Goal: Information Seeking & Learning: Learn about a topic

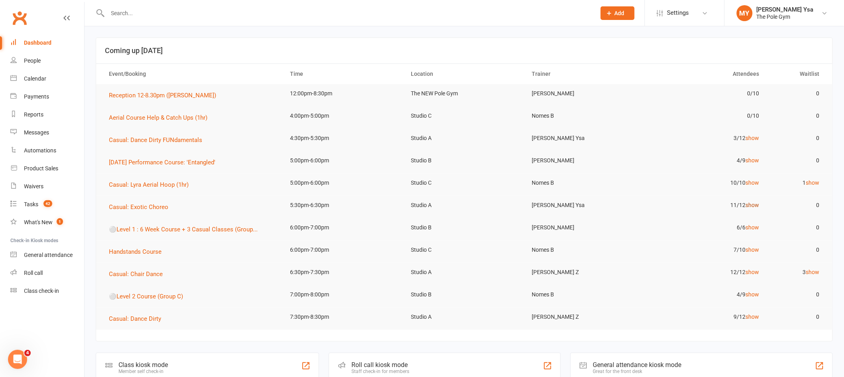
click at [752, 205] on link "show" at bounding box center [753, 205] width 14 height 6
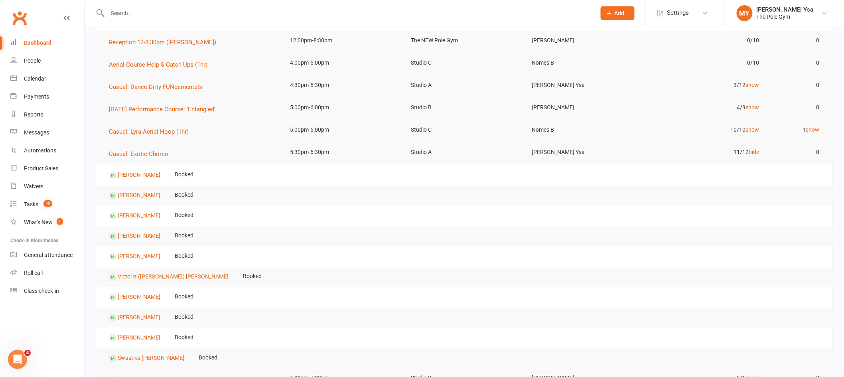
scroll to position [106, 0]
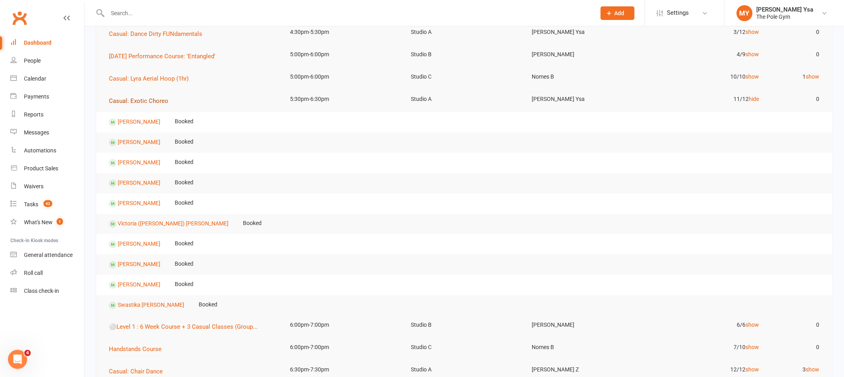
click at [154, 104] on button "Casual: Exotic Choreo" at bounding box center [141, 101] width 65 height 10
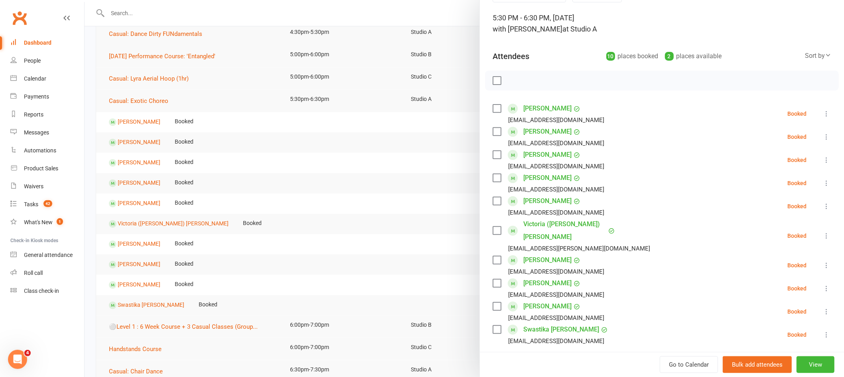
scroll to position [65, 0]
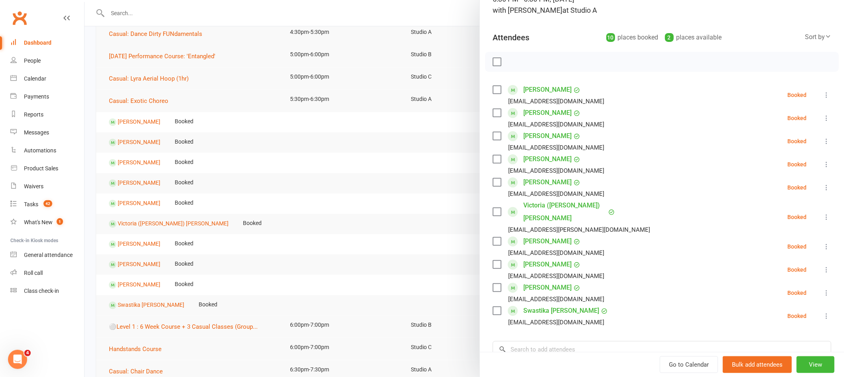
click at [376, 188] on div at bounding box center [464, 188] width 759 height 377
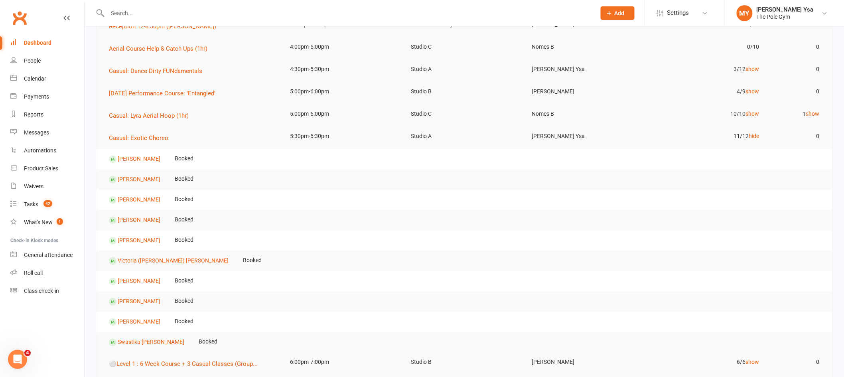
scroll to position [0, 0]
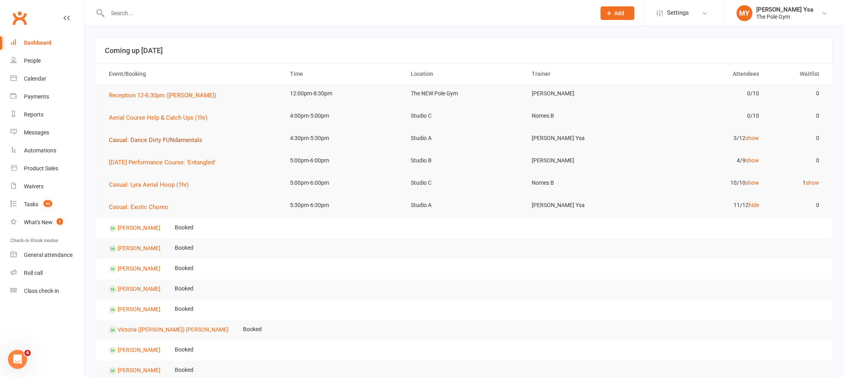
click at [165, 135] on button "Casual: Dance Dirty FUNdamentals" at bounding box center [158, 140] width 99 height 10
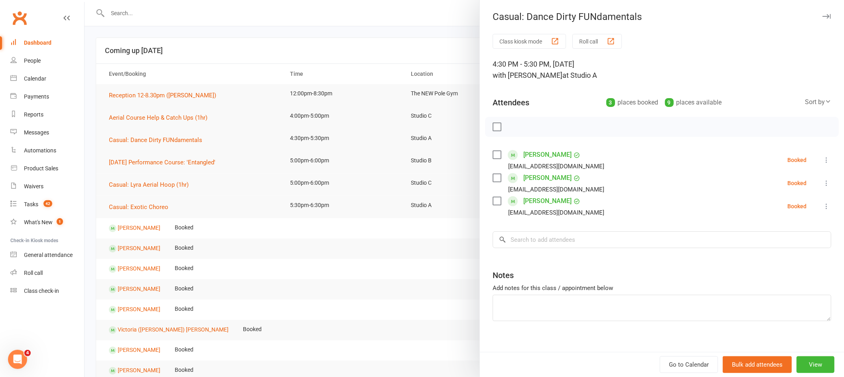
click at [313, 195] on div at bounding box center [464, 188] width 759 height 377
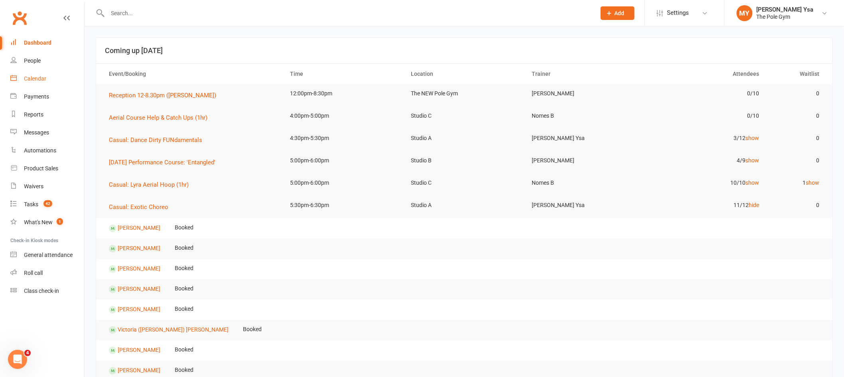
click at [41, 81] on div "Calendar" at bounding box center [35, 78] width 22 height 6
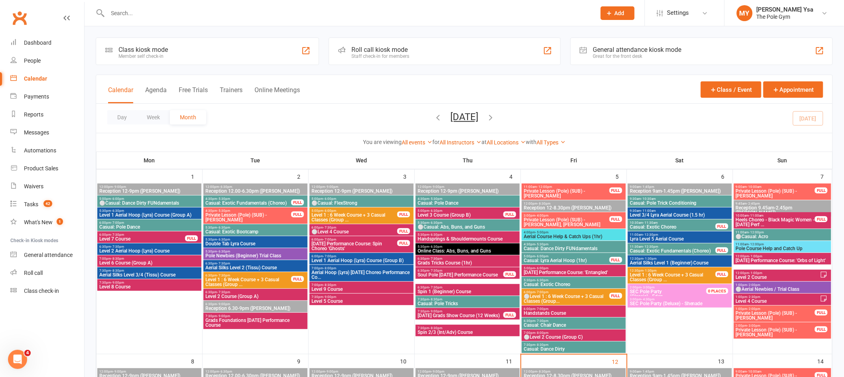
click at [450, 120] on button "[DATE]" at bounding box center [464, 116] width 28 height 11
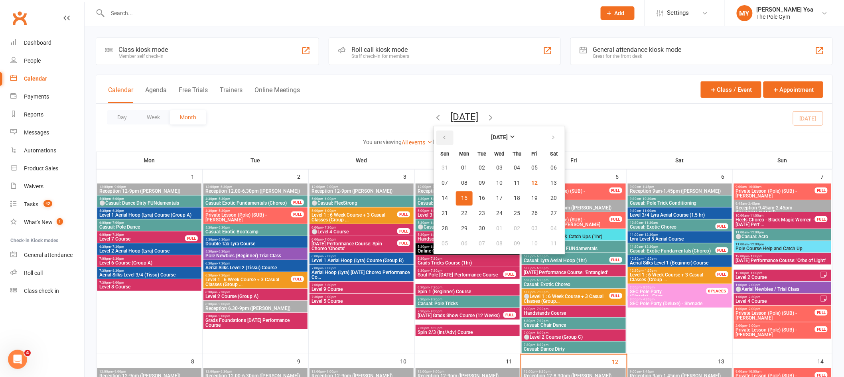
click at [442, 136] on icon "button" at bounding box center [445, 137] width 6 height 6
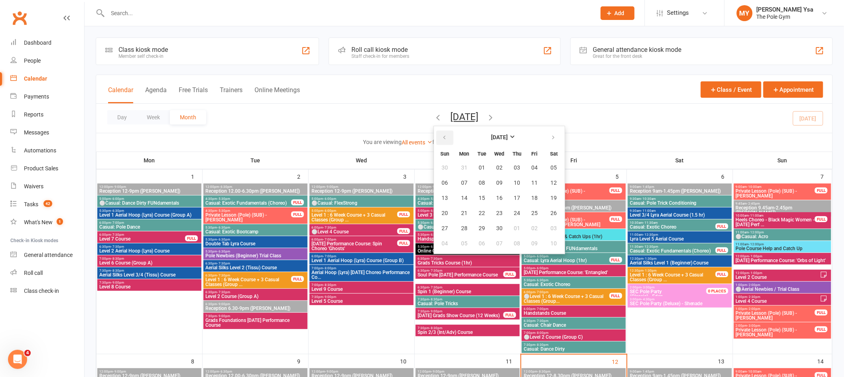
click at [442, 136] on icon "button" at bounding box center [445, 137] width 6 height 6
click at [545, 136] on button "button" at bounding box center [553, 137] width 17 height 14
click at [531, 212] on span "21" at bounding box center [534, 213] width 6 height 6
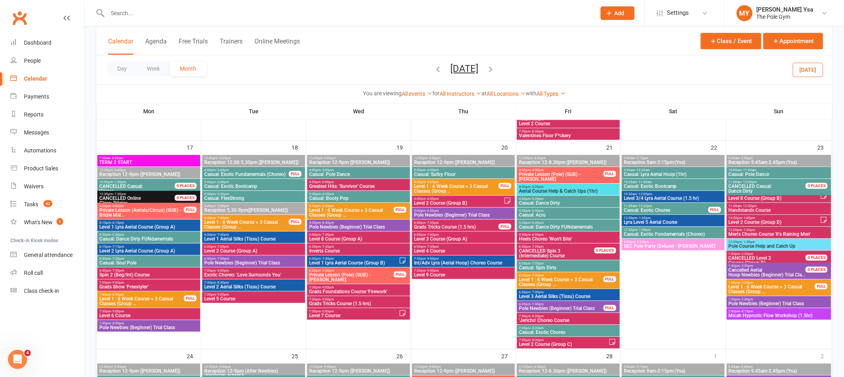
scroll to position [691, 0]
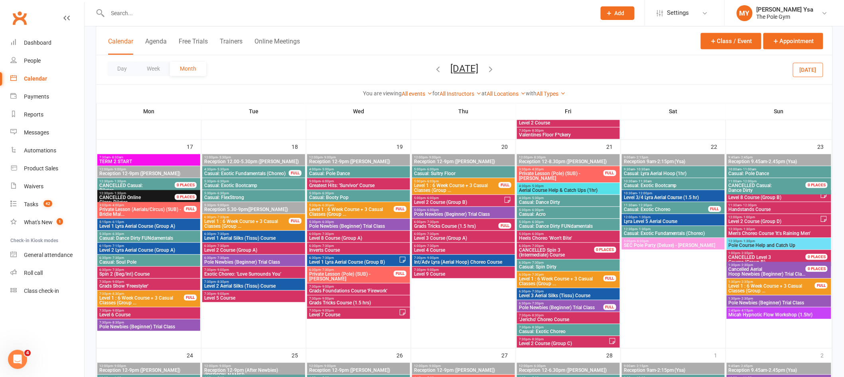
click at [552, 202] on span "Casual: Dance Dirty" at bounding box center [569, 202] width 100 height 5
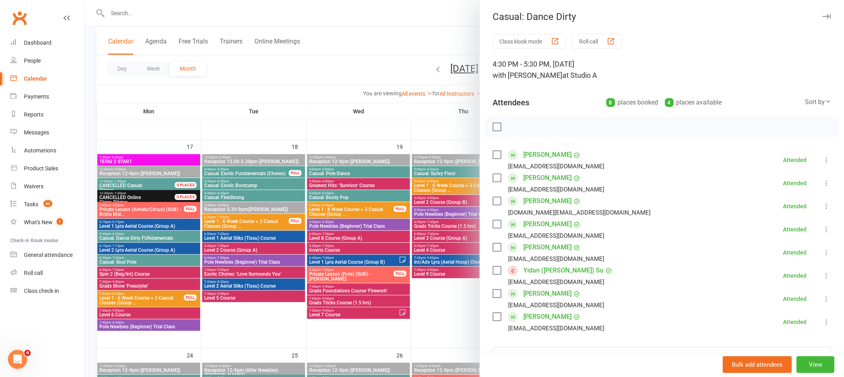
scroll to position [53, 0]
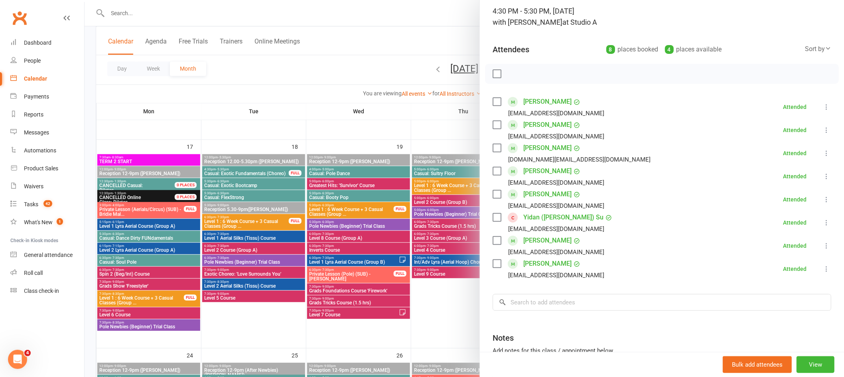
click at [416, 18] on div at bounding box center [464, 188] width 759 height 377
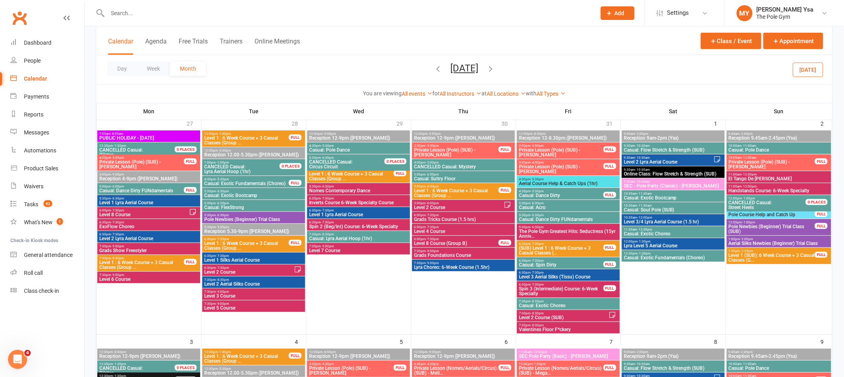
click at [813, 69] on button "[DATE]" at bounding box center [808, 69] width 30 height 14
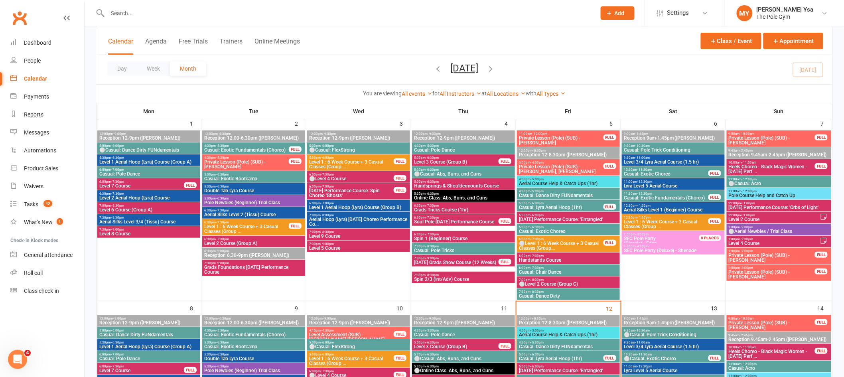
scroll to position [213, 0]
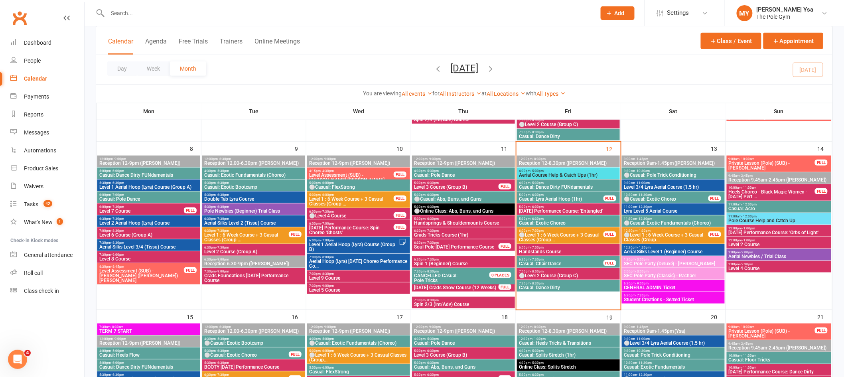
click at [679, 201] on span "⚪Casual: Exotic Choreo" at bounding box center [665, 199] width 85 height 5
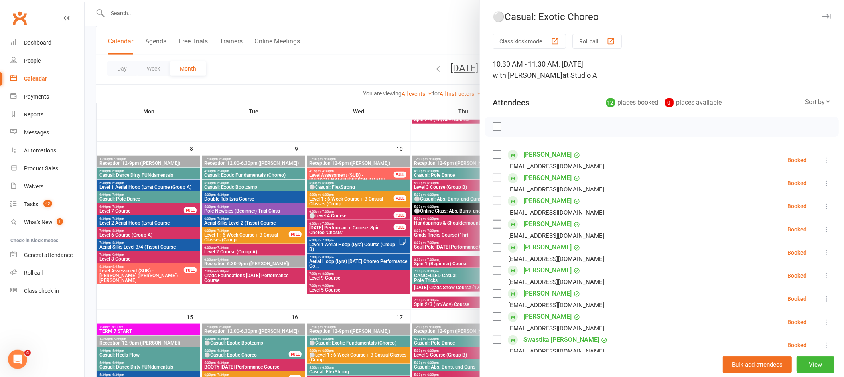
click at [399, 132] on div at bounding box center [464, 188] width 759 height 377
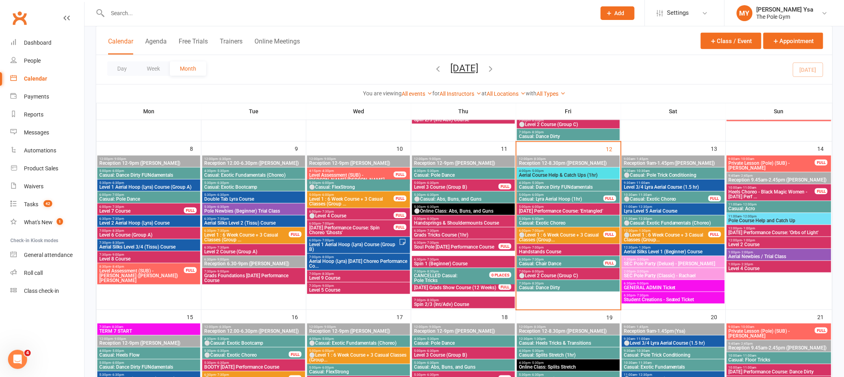
click at [685, 222] on span "⚪Casual: Exotic Fundamentals (Choreo)" at bounding box center [673, 223] width 100 height 5
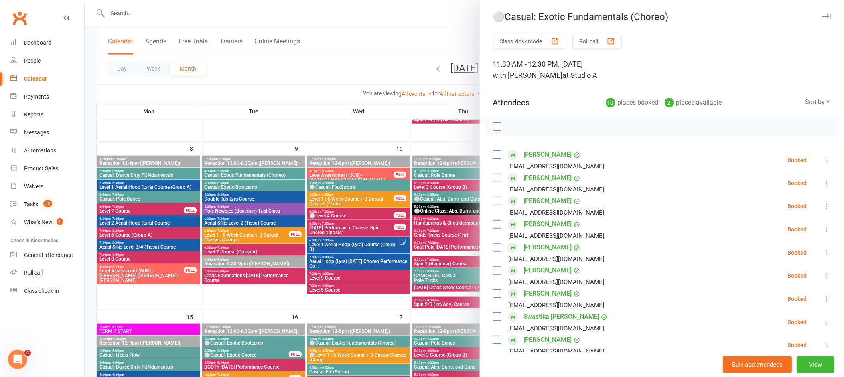
click at [335, 152] on div at bounding box center [464, 188] width 759 height 377
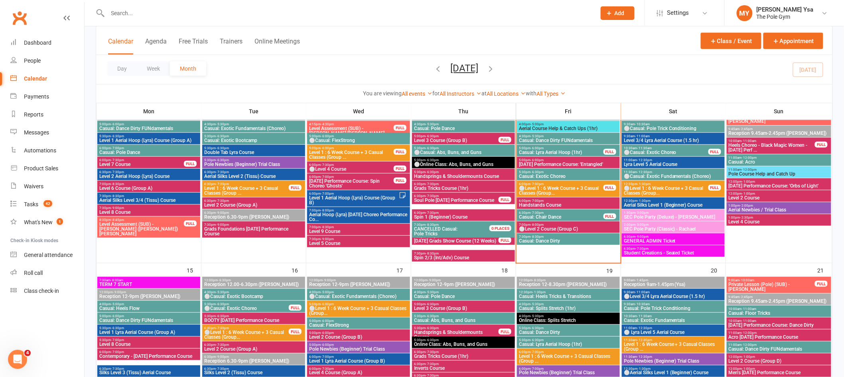
scroll to position [372, 0]
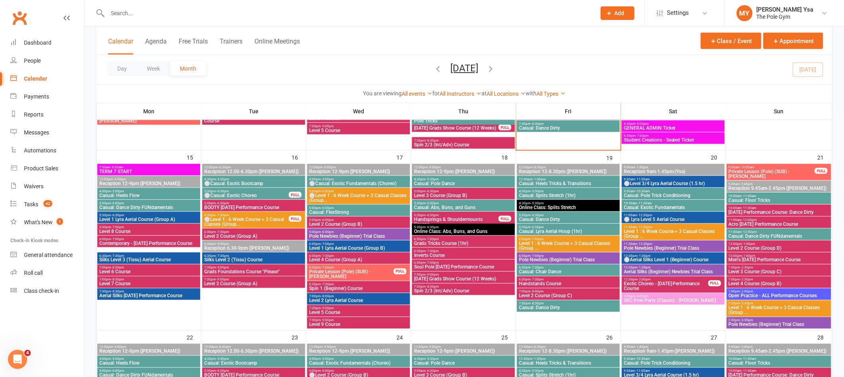
click at [675, 206] on span "Casual: Exotic Fundamentals" at bounding box center [673, 207] width 100 height 5
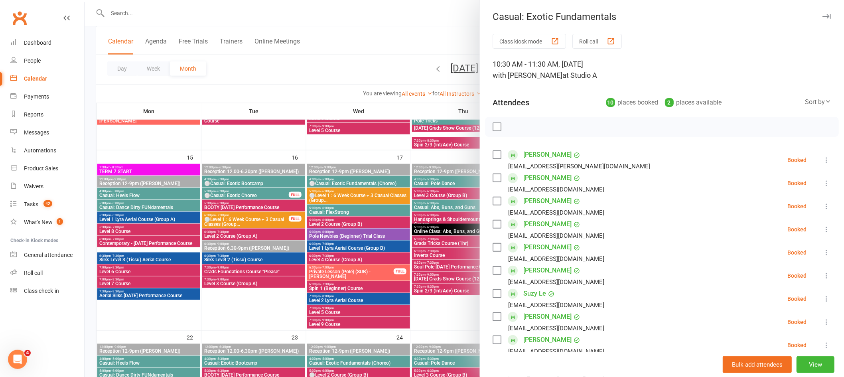
click at [403, 203] on div at bounding box center [464, 188] width 759 height 377
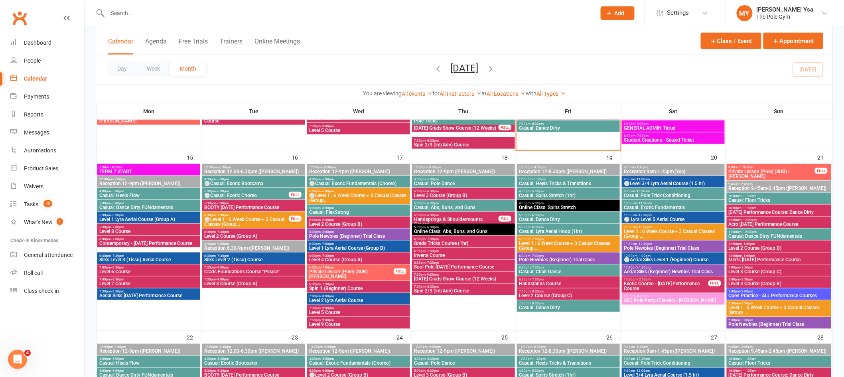
click at [249, 183] on span "⚪Casual: Exotic Bootcamp" at bounding box center [254, 183] width 100 height 5
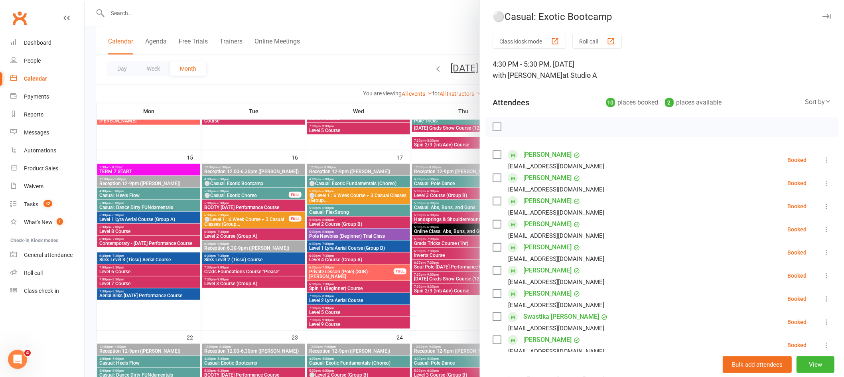
click at [247, 198] on div at bounding box center [464, 188] width 759 height 377
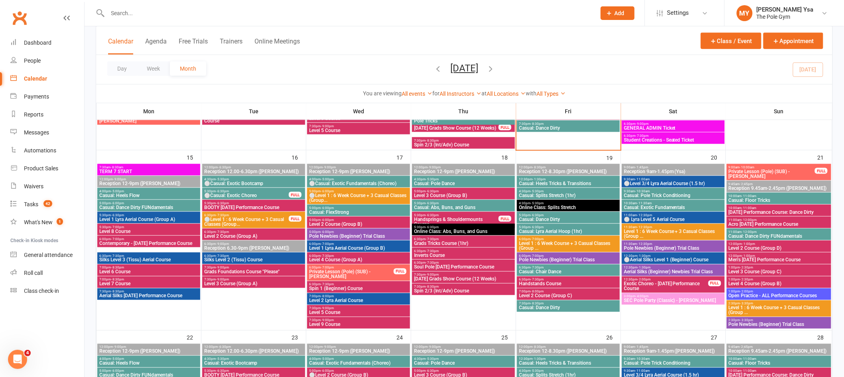
click at [257, 192] on span "5:30pm - 6:30pm" at bounding box center [246, 191] width 85 height 4
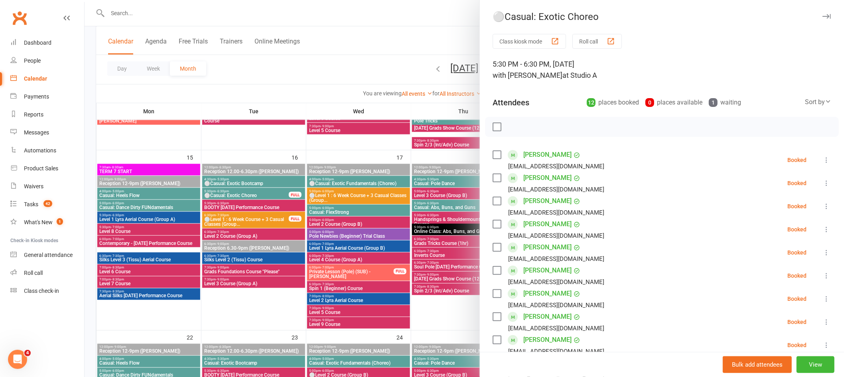
click at [264, 186] on div at bounding box center [464, 188] width 759 height 377
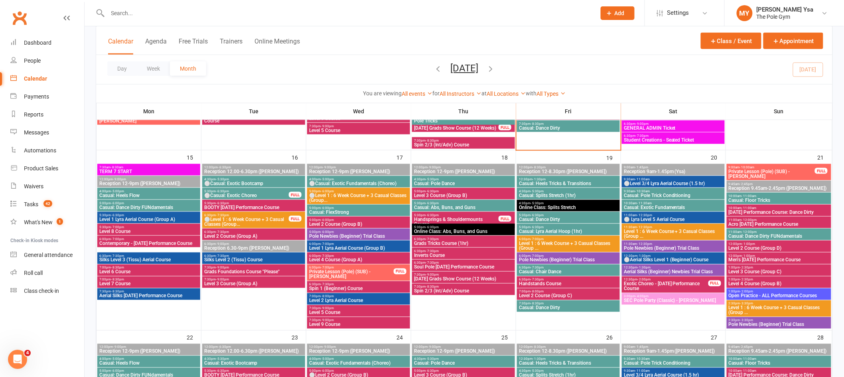
click at [270, 183] on span "⚪Casual: Exotic Bootcamp" at bounding box center [254, 183] width 100 height 5
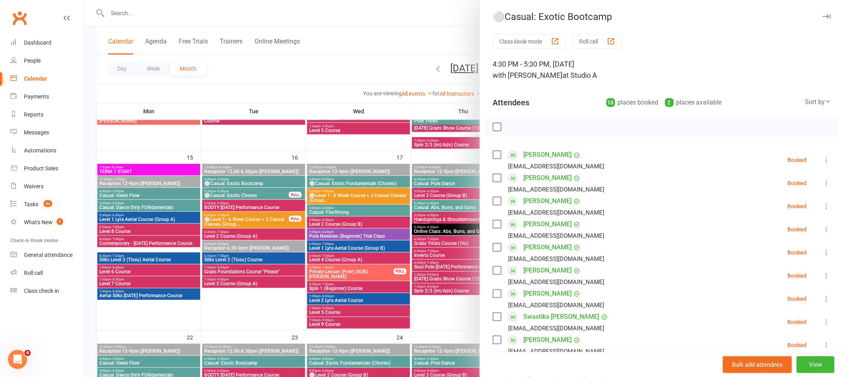
click at [275, 200] on div at bounding box center [464, 188] width 759 height 377
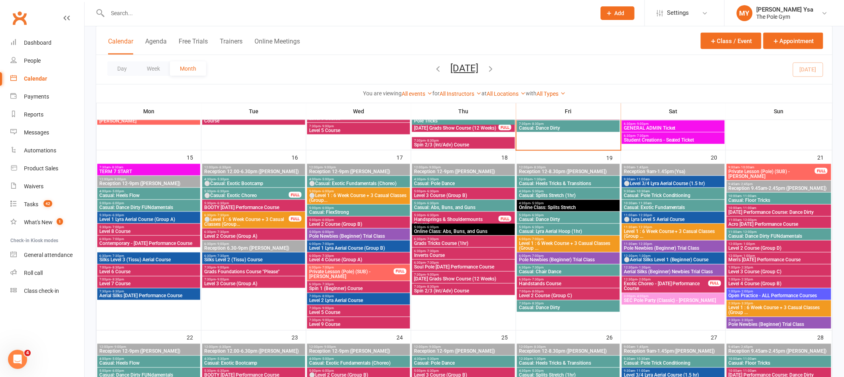
click at [247, 195] on span "⚪Casual: Exotic Choreo" at bounding box center [246, 195] width 85 height 5
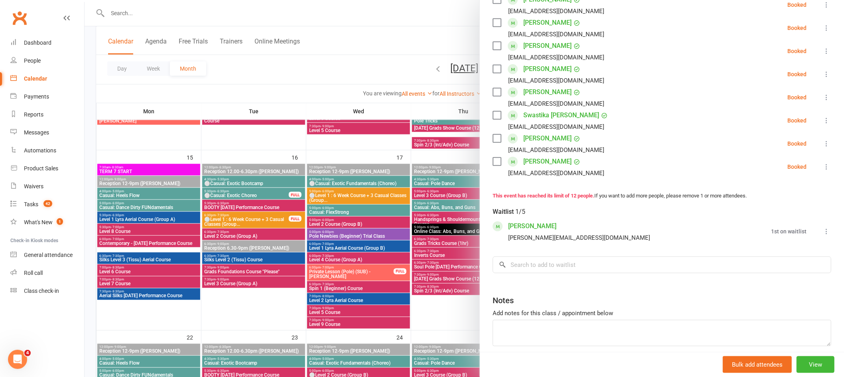
scroll to position [266, 0]
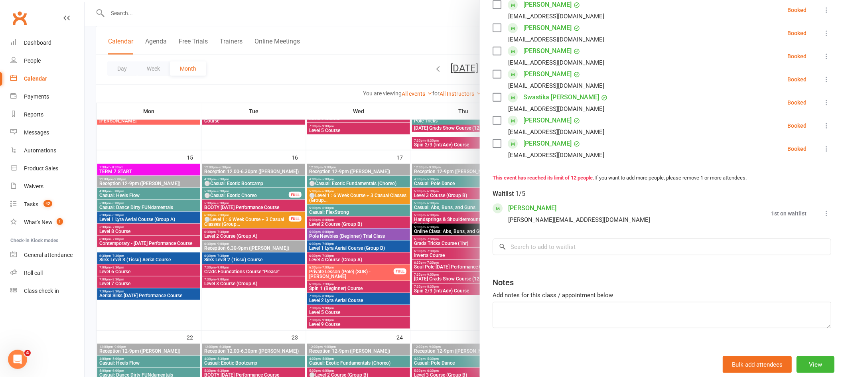
click at [252, 201] on div at bounding box center [464, 188] width 759 height 377
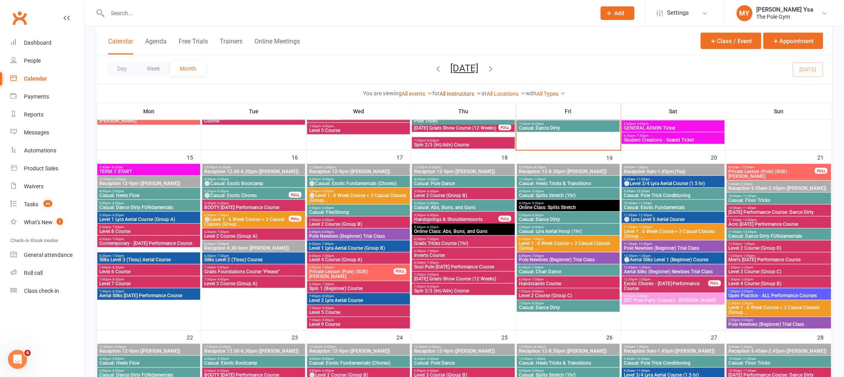
click at [473, 93] on link "All Instructors" at bounding box center [461, 94] width 42 height 6
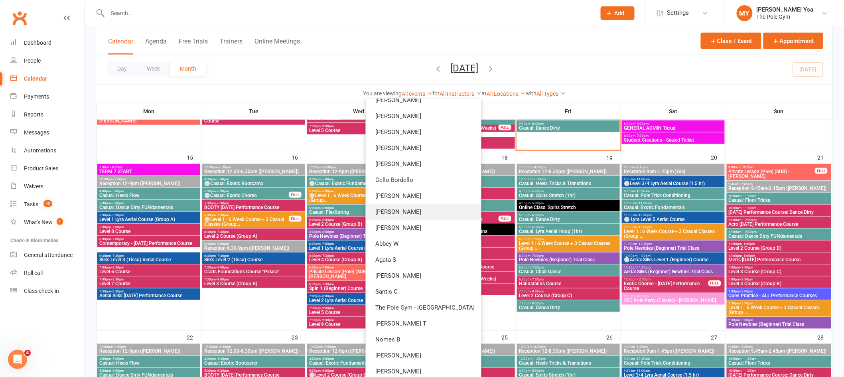
scroll to position [155, 0]
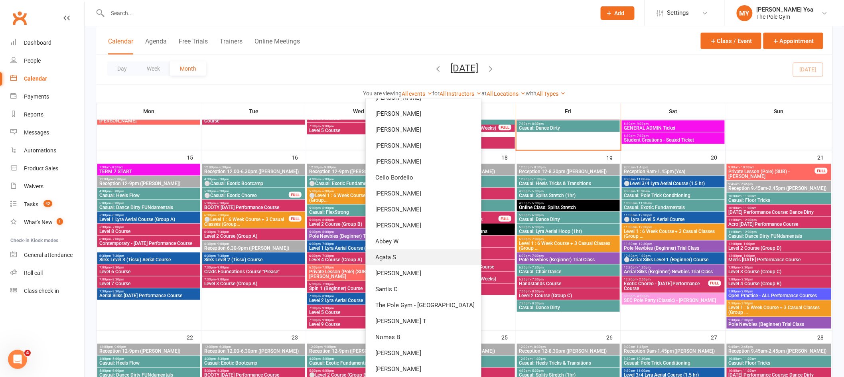
click at [433, 258] on link "Agata S" at bounding box center [423, 257] width 115 height 16
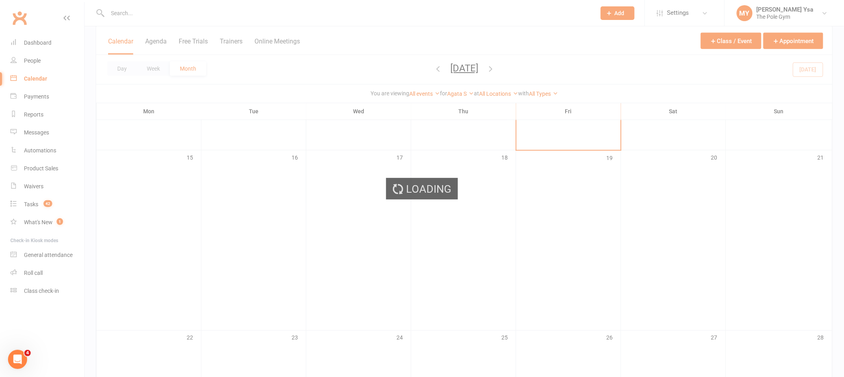
scroll to position [346, 0]
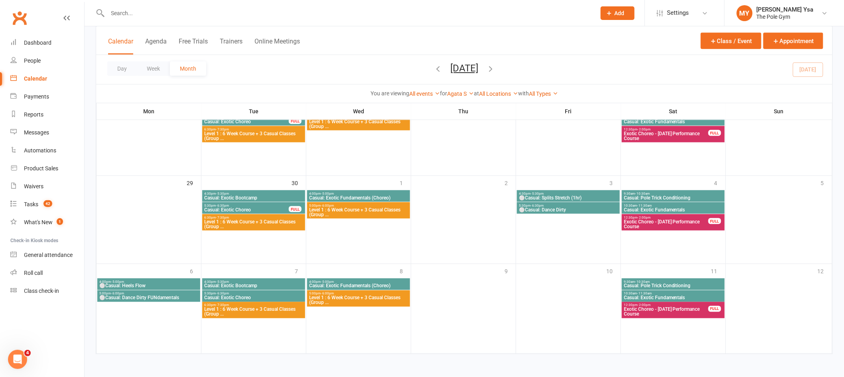
click at [381, 198] on span "Casual: Exotic Fundamentals (Choreo)" at bounding box center [359, 197] width 100 height 5
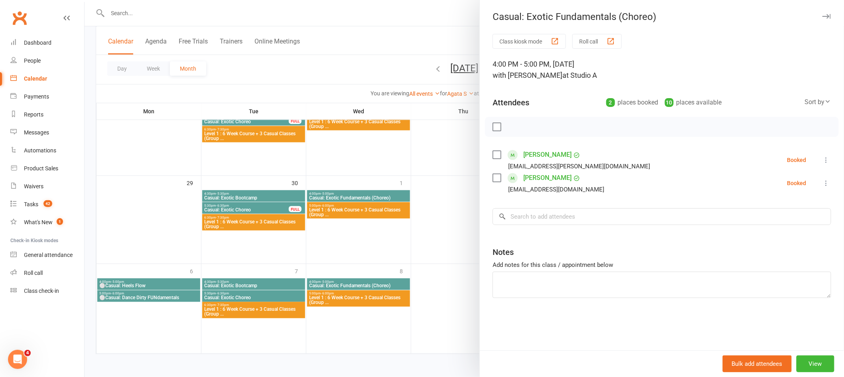
click at [381, 198] on div at bounding box center [464, 188] width 759 height 377
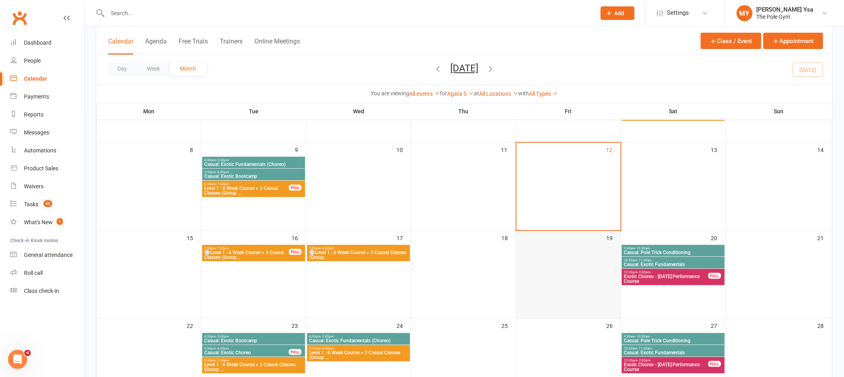
scroll to position [133, 0]
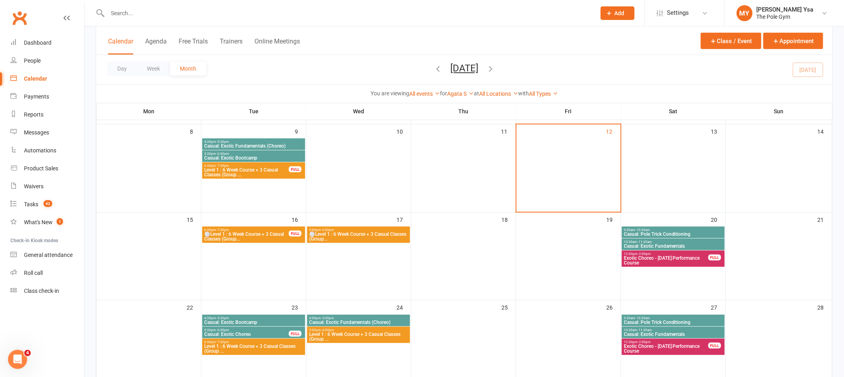
click at [256, 333] on span "Casual: Exotic Choreo" at bounding box center [246, 334] width 85 height 5
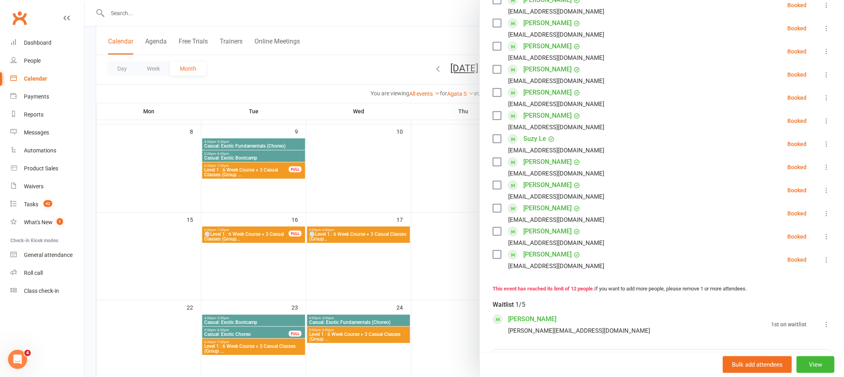
scroll to position [160, 0]
